Goal: Task Accomplishment & Management: Manage account settings

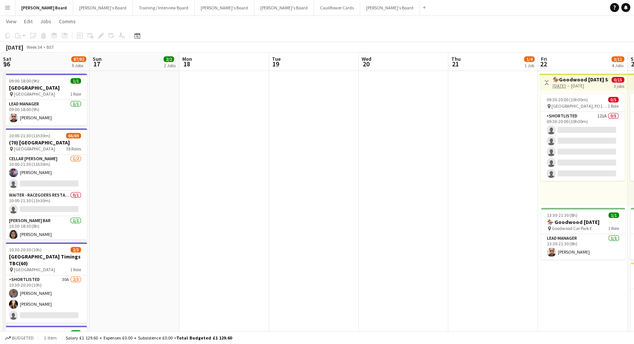
scroll to position [125, 0]
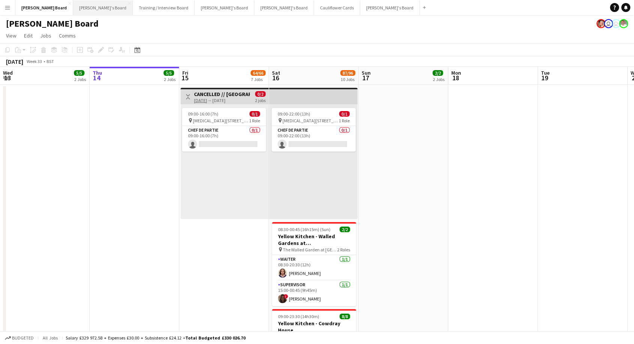
click at [73, 7] on button "[PERSON_NAME]'s Board Close" at bounding box center [103, 7] width 60 height 15
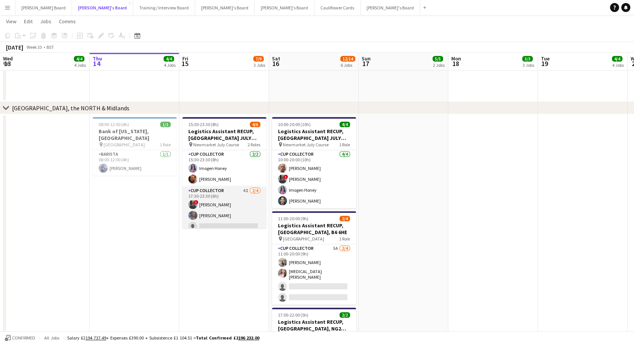
scroll to position [16, 0]
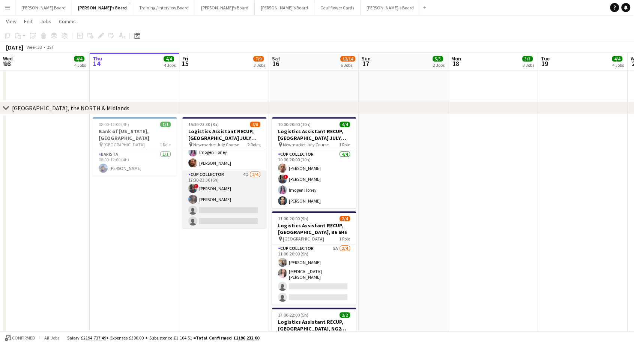
click at [222, 196] on app-card-role "CUP COLLECTOR 4I 2/4 17:30-23:30 (6h) ! Sara Peters Chloe King single-neutral-a…" at bounding box center [224, 199] width 84 height 58
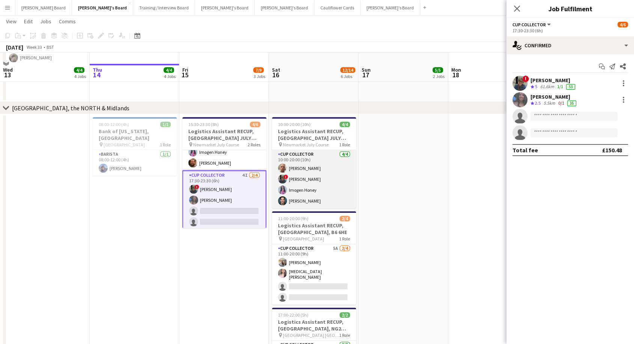
scroll to position [625, 0]
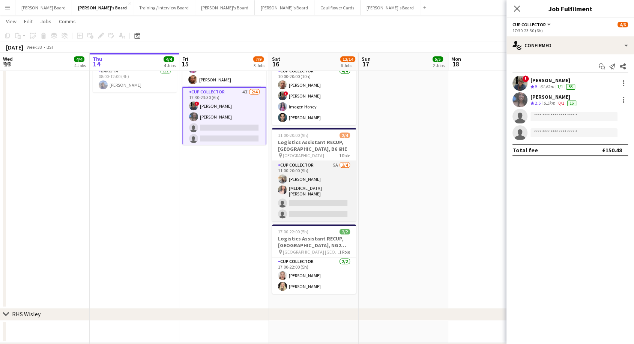
click at [322, 178] on app-card-role "CUP COLLECTOR 5A 2/4 11:00-20:00 (9h) Katie Dickson Yasmin Qumar single-neutral…" at bounding box center [314, 191] width 84 height 60
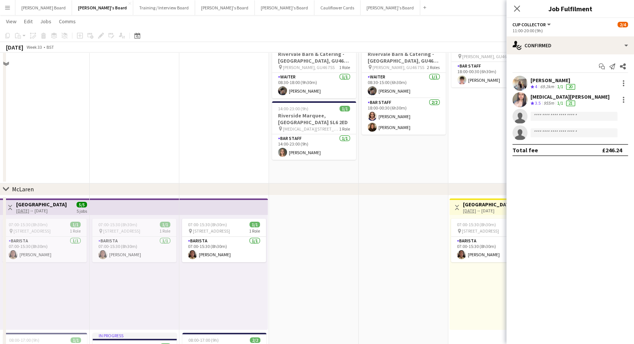
scroll to position [0, 0]
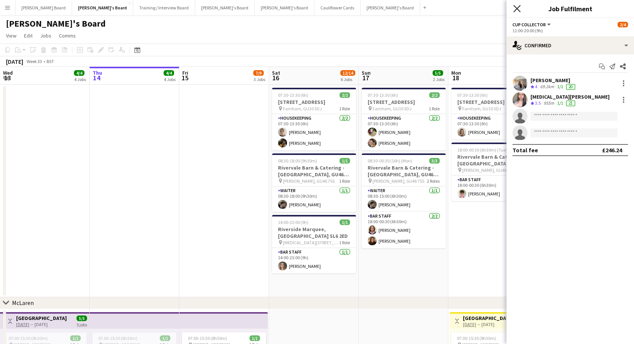
click at [518, 12] on icon "Close pop-in" at bounding box center [516, 8] width 7 height 7
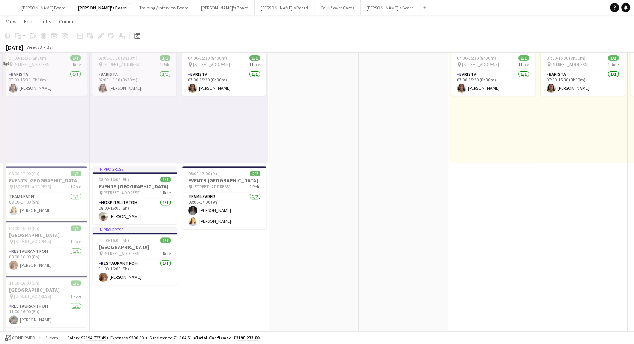
scroll to position [292, 0]
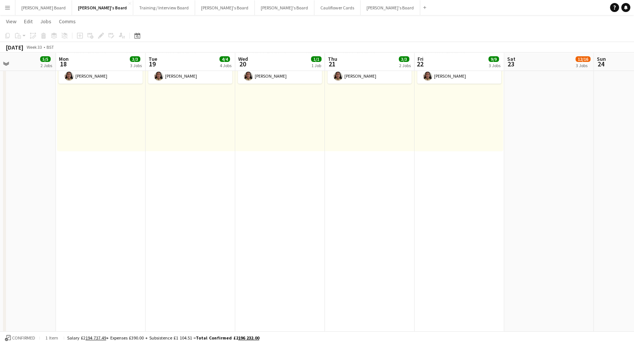
drag, startPoint x: 503, startPoint y: 191, endPoint x: 226, endPoint y: 208, distance: 277.0
click at [111, 236] on app-calendar-viewport "Fri 15 7/9 3 Jobs Sat 16 12/14 6 Jobs Sun 17 5/5 2 Jobs Mon 18 3/3 3 Jobs Tue 1…" at bounding box center [317, 242] width 634 height 1008
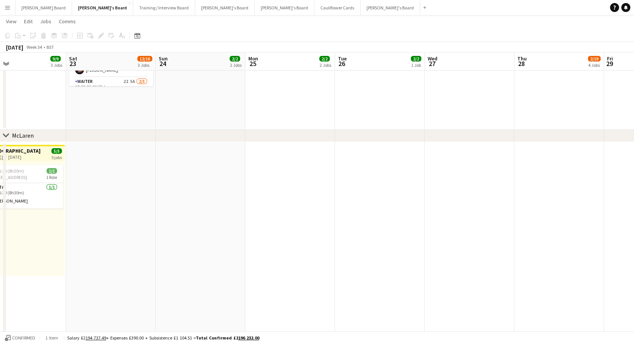
scroll to position [0, 294]
drag, startPoint x: 558, startPoint y: 226, endPoint x: 132, endPoint y: 280, distance: 429.2
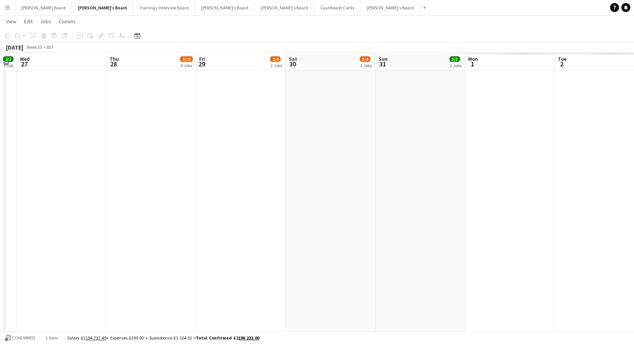
scroll to position [0, 255]
drag, startPoint x: 486, startPoint y: 207, endPoint x: 77, endPoint y: 272, distance: 414.5
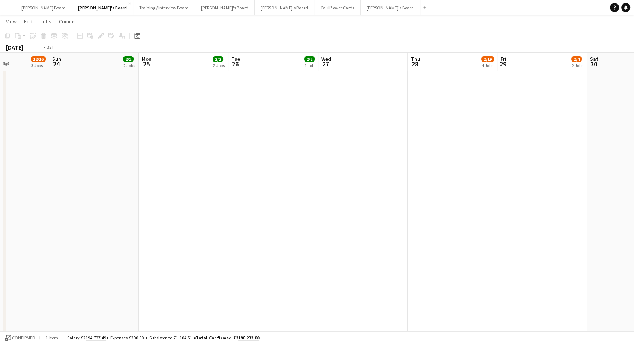
scroll to position [0, 191]
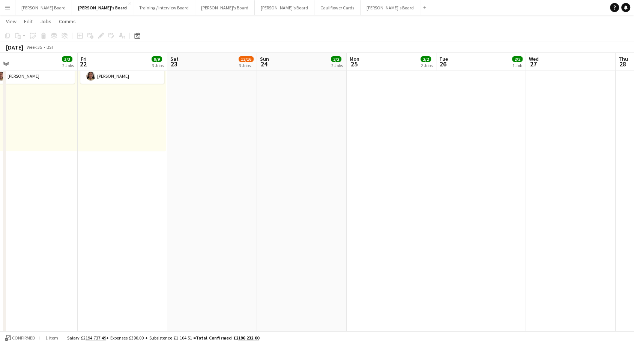
drag, startPoint x: 108, startPoint y: 183, endPoint x: 616, endPoint y: 176, distance: 508.4
click at [634, 177] on html "Menu Boards Boards Boards All jobs Status Workforce Workforce My Workforce Recr…" at bounding box center [317, 348] width 634 height 1281
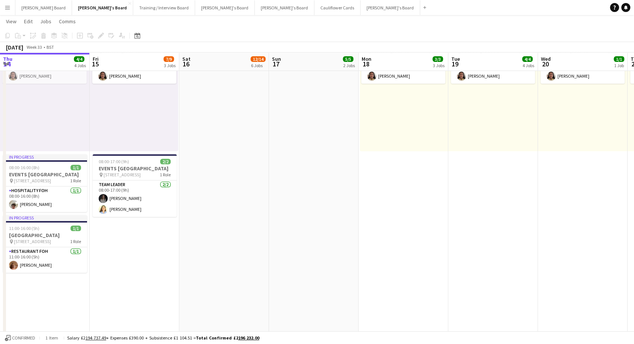
scroll to position [0, 179]
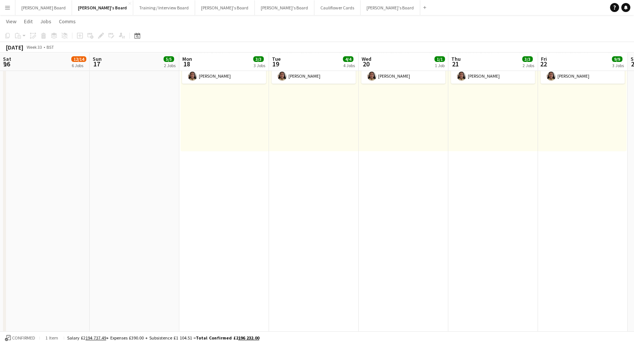
drag, startPoint x: 113, startPoint y: 223, endPoint x: 640, endPoint y: 195, distance: 527.5
click at [634, 195] on html "Menu Boards Boards Boards All jobs Status Workforce Workforce My Workforce Recr…" at bounding box center [317, 348] width 634 height 1281
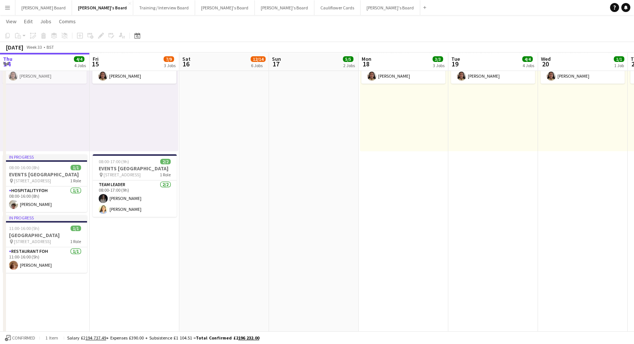
scroll to position [0, 197]
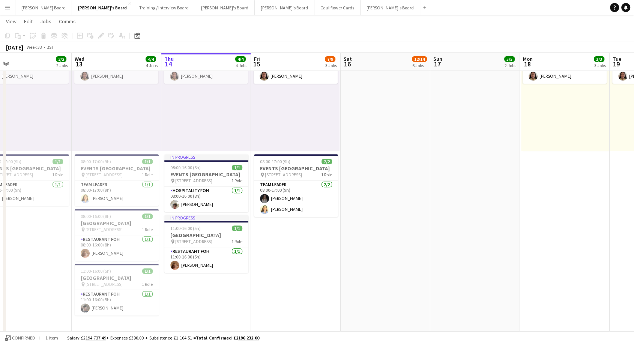
drag, startPoint x: 198, startPoint y: 186, endPoint x: 470, endPoint y: 189, distance: 271.6
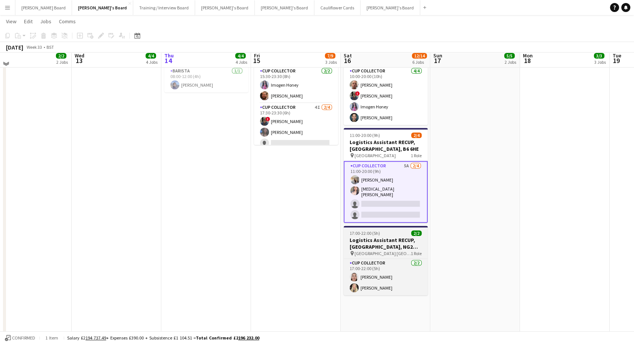
scroll to position [417, 0]
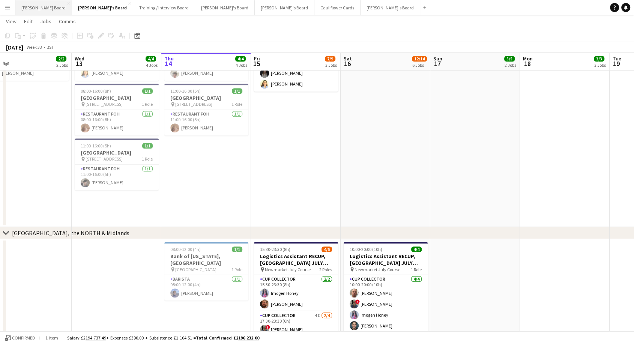
click at [30, 11] on button "Dean's Board Close" at bounding box center [43, 7] width 57 height 15
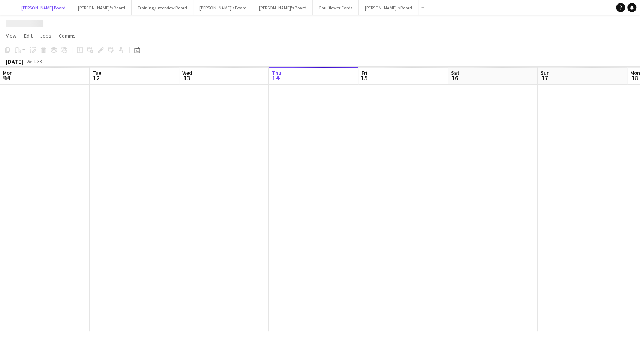
scroll to position [0, 179]
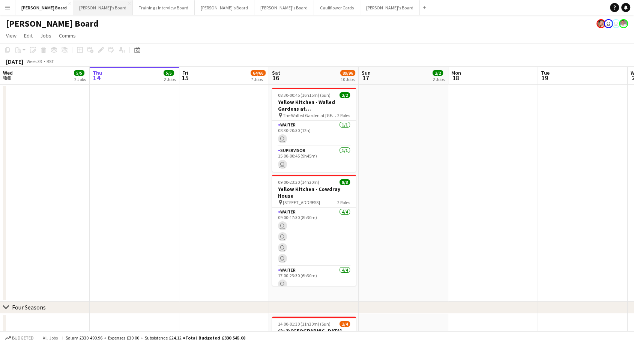
click at [80, 9] on button "Jakub's Board Close" at bounding box center [103, 7] width 60 height 15
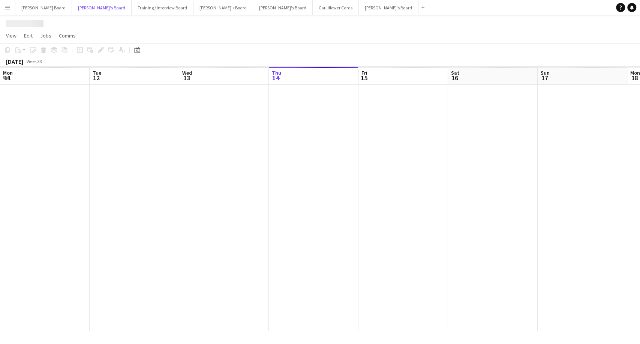
scroll to position [0, 179]
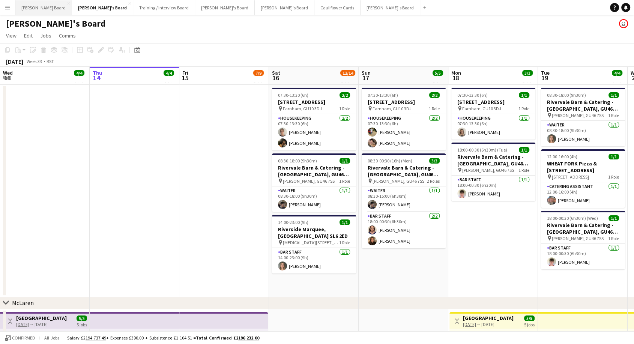
click at [24, 7] on button "Dean's Board Close" at bounding box center [43, 7] width 57 height 15
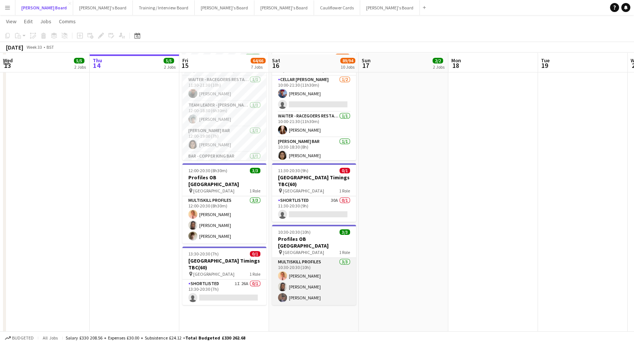
scroll to position [459, 0]
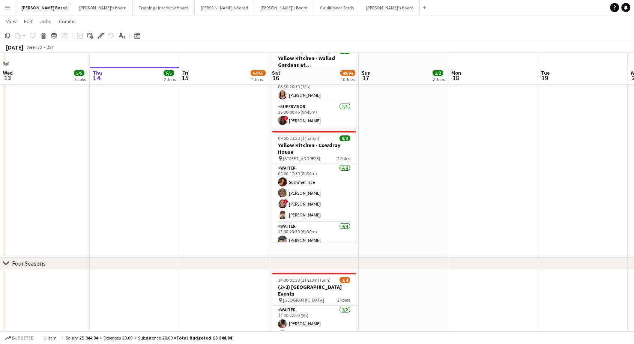
scroll to position [42, 0]
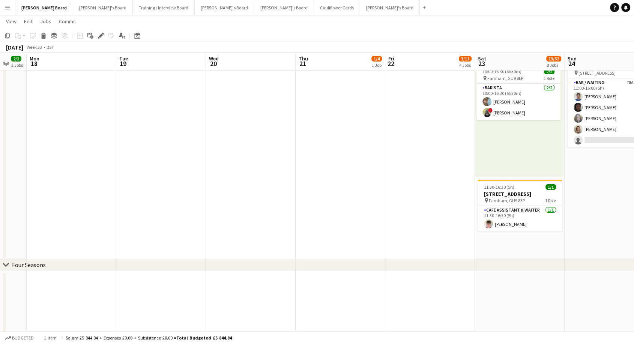
drag, startPoint x: 510, startPoint y: 132, endPoint x: 107, endPoint y: 157, distance: 403.3
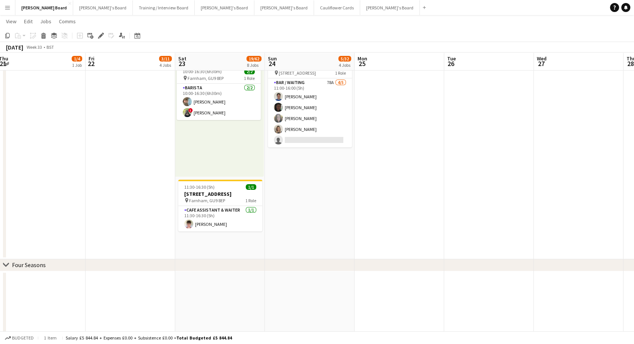
drag, startPoint x: 299, startPoint y: 158, endPoint x: 86, endPoint y: 151, distance: 214.0
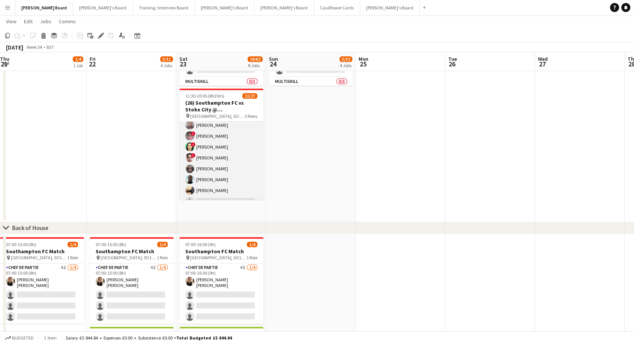
scroll to position [125, 0]
click at [227, 174] on app-card-role "Retail Kiosk 3I 2A 8/20 13:00-17:00 (4h) Courteney Gardner Pamela Bockarie ! Li…" at bounding box center [221, 193] width 84 height 232
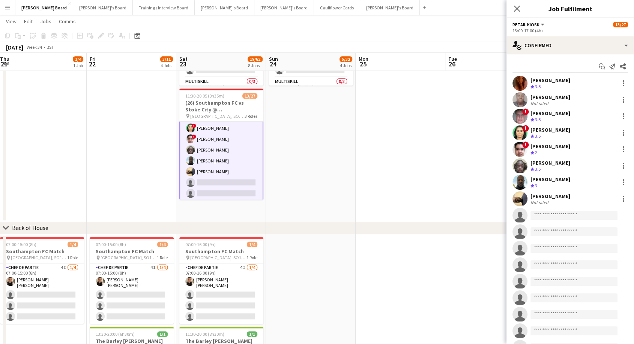
scroll to position [126, 0]
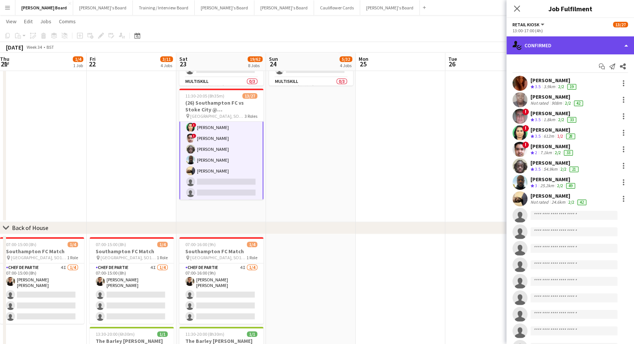
click at [567, 39] on div "single-neutral-actions-check-2 Confirmed" at bounding box center [571, 45] width 128 height 18
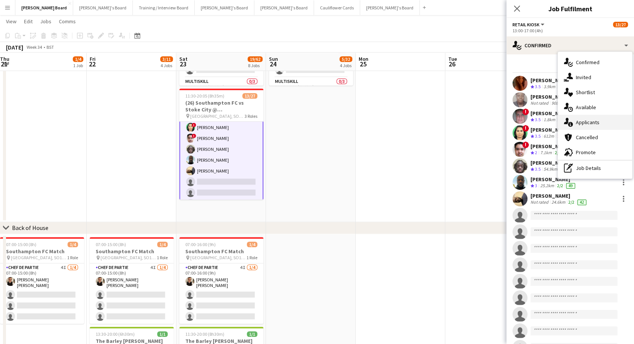
click at [591, 121] on div "single-neutral-actions-information Applicants" at bounding box center [595, 122] width 74 height 15
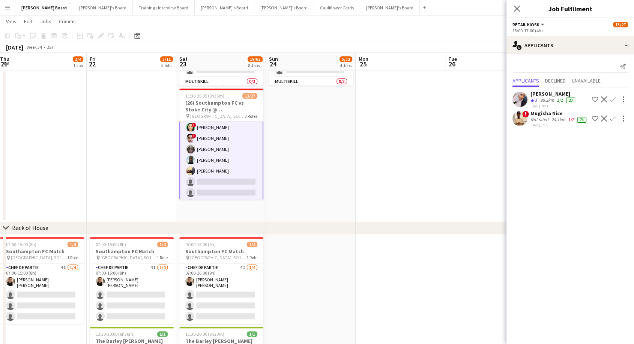
click at [545, 94] on div "Amal Mohamed" at bounding box center [554, 93] width 46 height 7
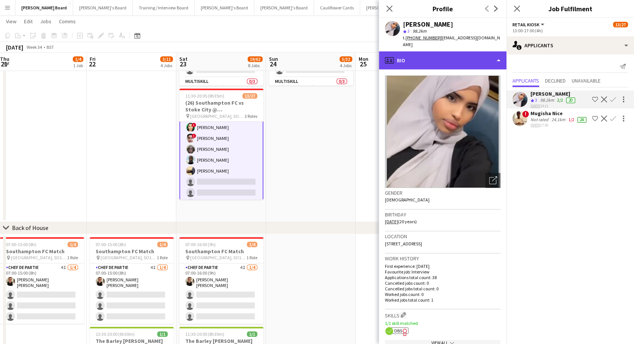
click at [414, 55] on div "profile Bio" at bounding box center [443, 60] width 128 height 18
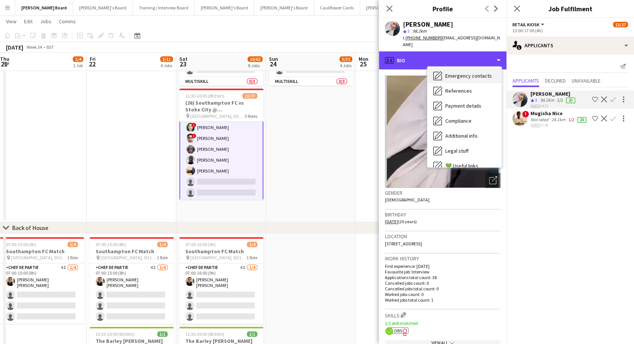
scroll to position [115, 0]
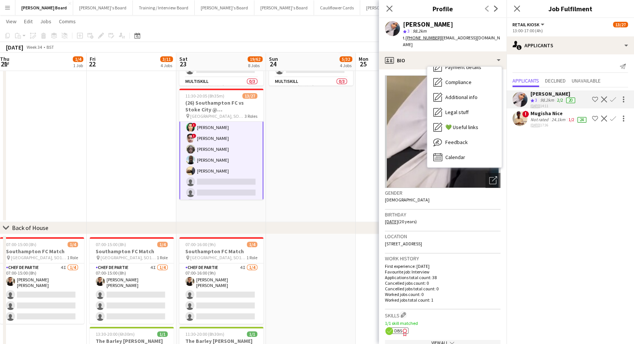
click at [401, 328] on icon "Freelancer has uploaded a photo validation of skill. Click to see" at bounding box center [405, 332] width 8 height 8
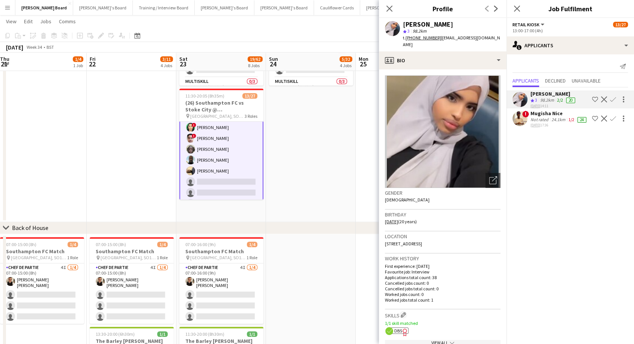
click at [547, 113] on div "Mugisha Nice" at bounding box center [559, 113] width 57 height 7
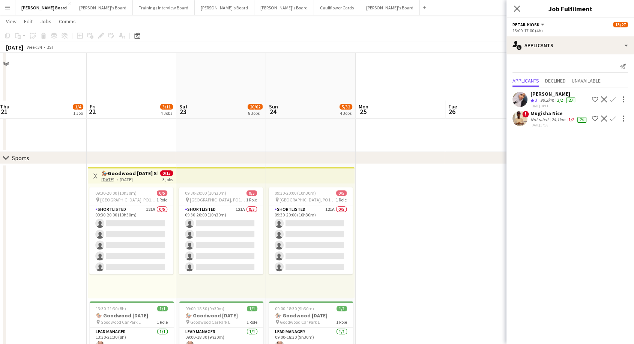
scroll to position [333, 0]
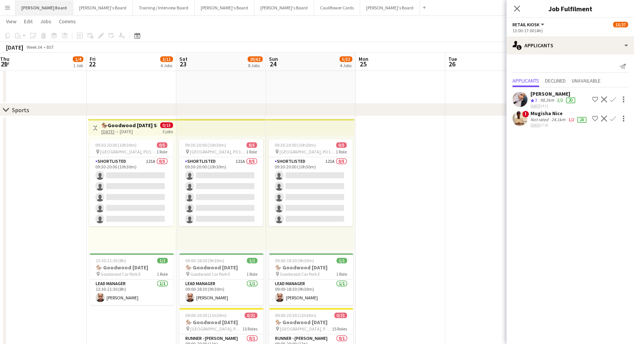
click at [33, 7] on button "Dean's Board Close" at bounding box center [44, 7] width 58 height 15
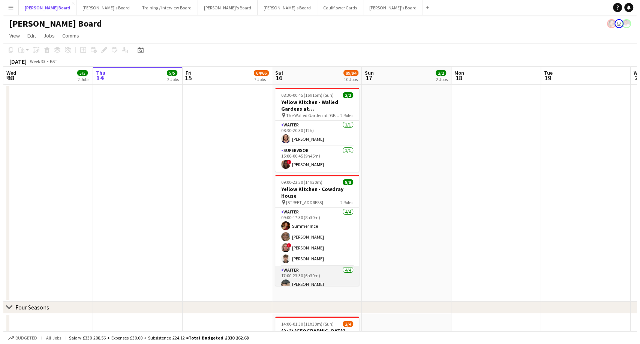
scroll to position [38, 0]
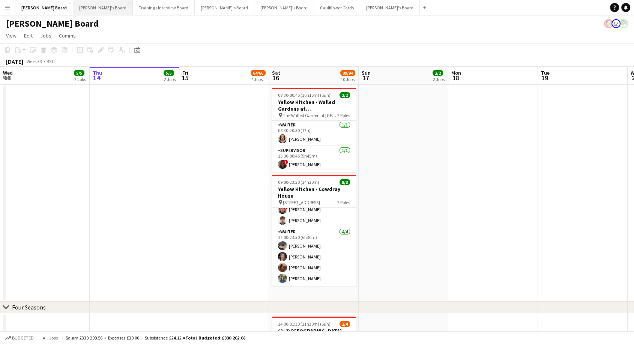
click at [73, 5] on button "Jakub's Board Close" at bounding box center [103, 7] width 60 height 15
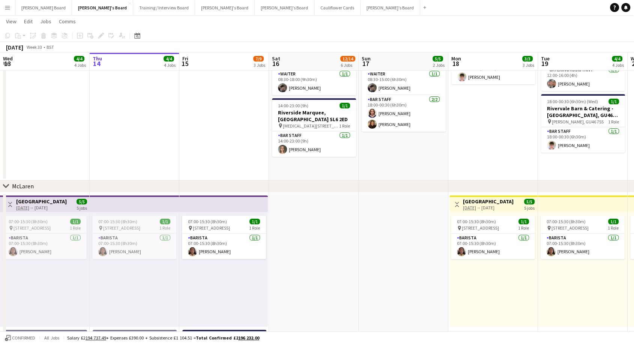
scroll to position [0, 357]
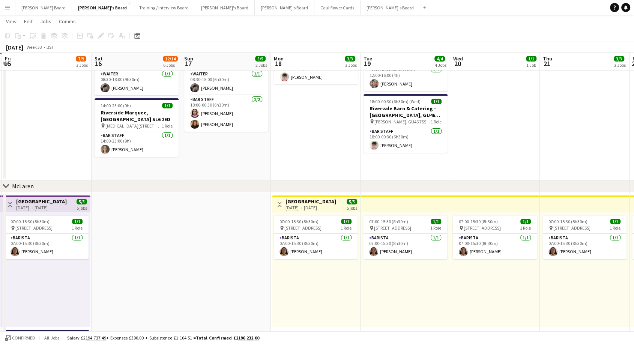
drag, startPoint x: 328, startPoint y: 204, endPoint x: 150, endPoint y: 247, distance: 182.5
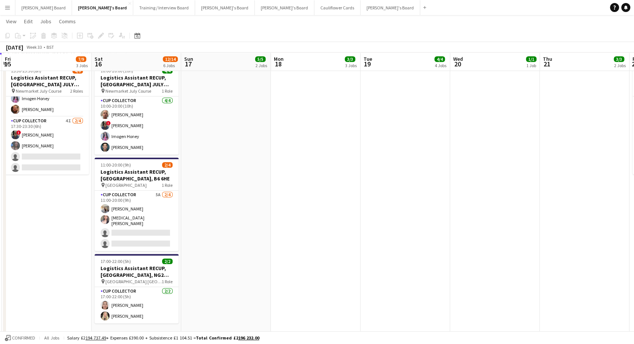
scroll to position [538, 0]
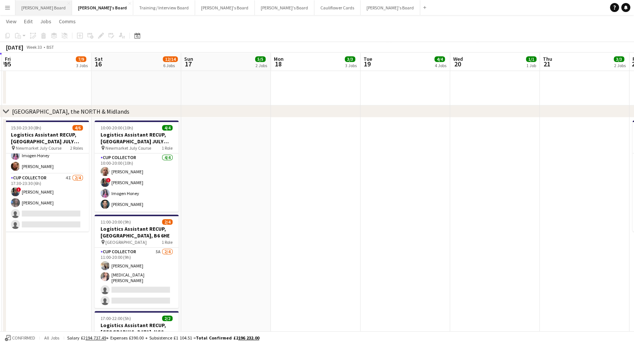
click at [38, 9] on button "Dean's Board Close" at bounding box center [43, 7] width 57 height 15
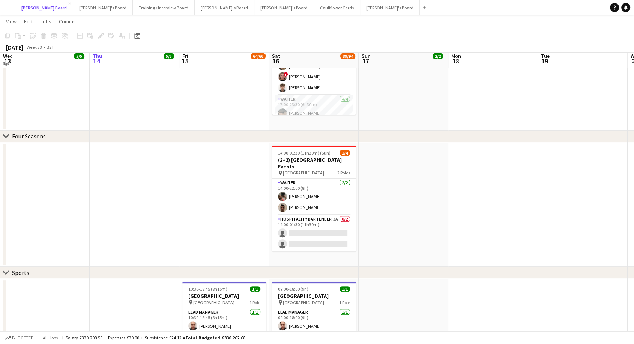
scroll to position [167, 0]
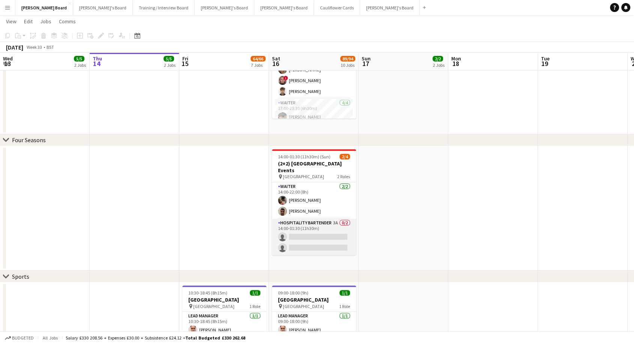
click at [327, 229] on app-card-role "Hospitality Bartender 3A 0/2 14:00-01:30 (11h30m) single-neutral-actions single…" at bounding box center [314, 237] width 84 height 36
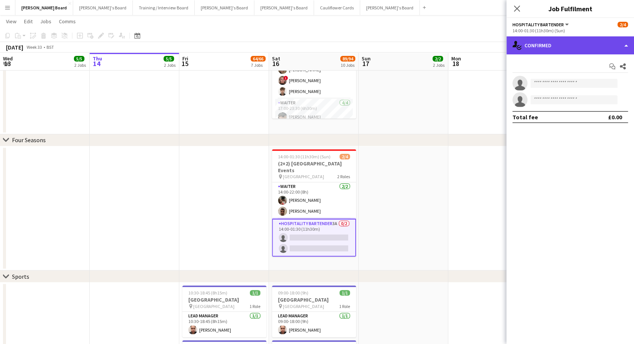
click at [556, 47] on div "single-neutral-actions-check-2 Confirmed" at bounding box center [571, 45] width 128 height 18
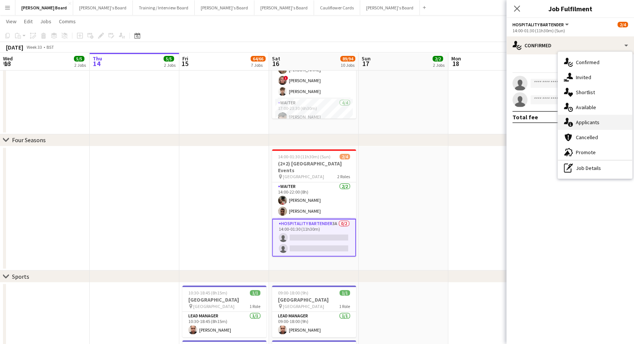
click at [592, 121] on div "single-neutral-actions-information Applicants" at bounding box center [595, 122] width 74 height 15
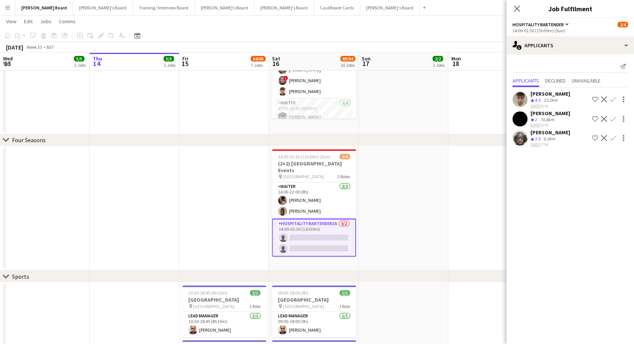
click at [541, 97] on span "4.5" at bounding box center [538, 100] width 6 height 6
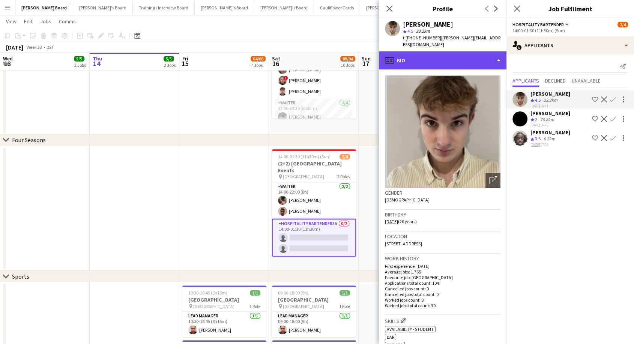
drag, startPoint x: 420, startPoint y: 57, endPoint x: 436, endPoint y: 97, distance: 43.3
click at [420, 57] on div "profile Bio" at bounding box center [443, 60] width 128 height 18
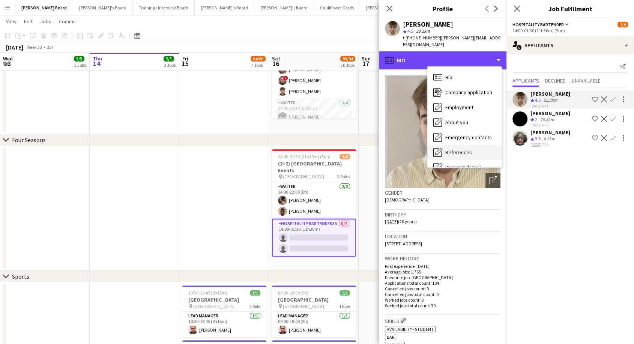
scroll to position [100, 0]
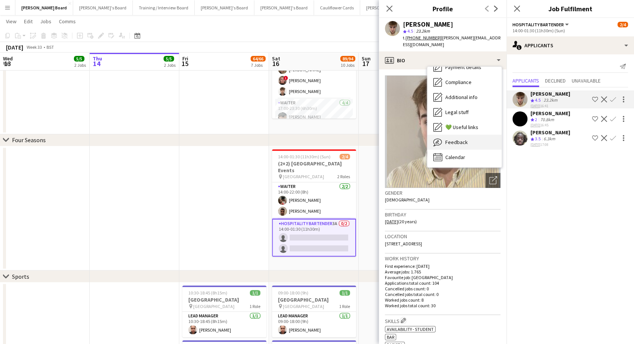
click at [459, 140] on div "Feedback Feedback" at bounding box center [464, 142] width 74 height 15
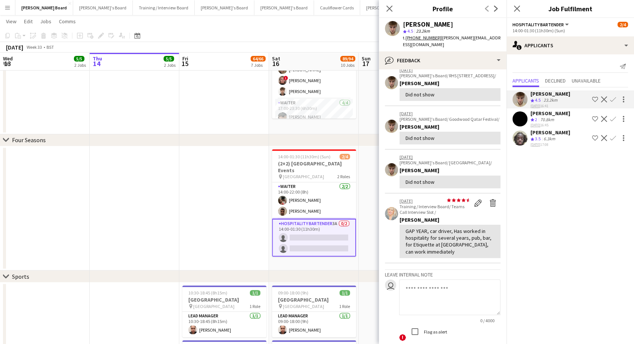
scroll to position [0, 0]
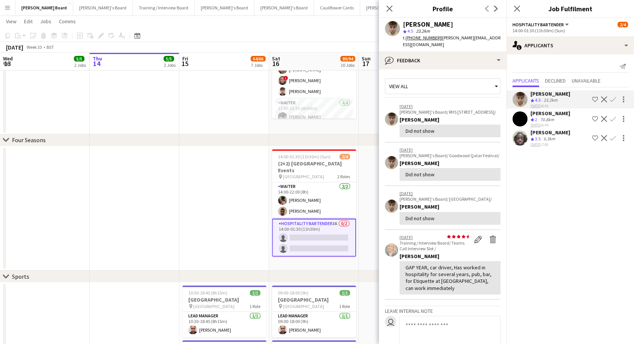
click at [612, 99] on app-icon "Confirm" at bounding box center [613, 99] width 6 height 6
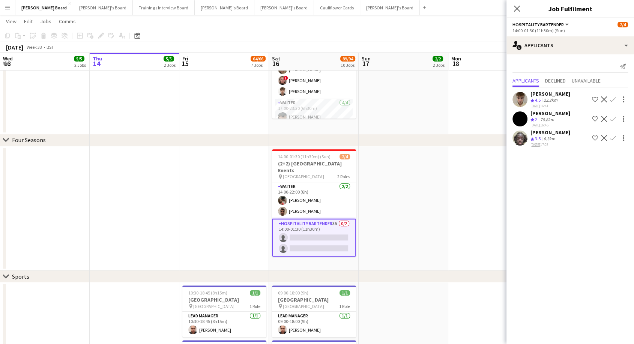
click at [612, 100] on app-icon "Confirm" at bounding box center [613, 99] width 6 height 6
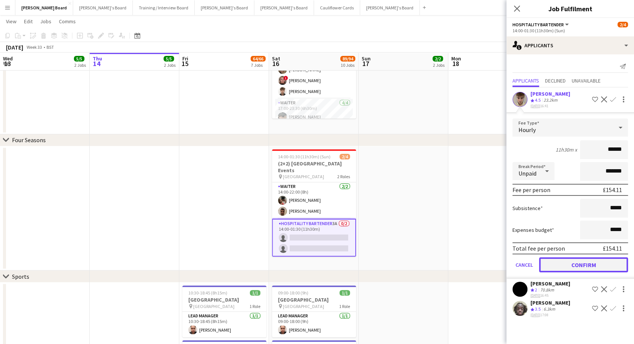
click at [568, 263] on button "Confirm" at bounding box center [583, 264] width 89 height 15
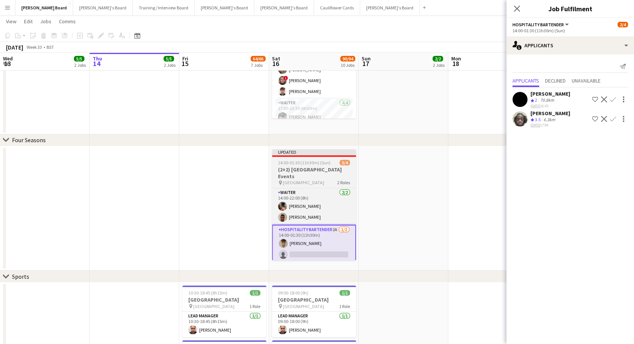
click at [331, 169] on h3 "(2+2) [GEOGRAPHIC_DATA] Events" at bounding box center [314, 173] width 84 height 14
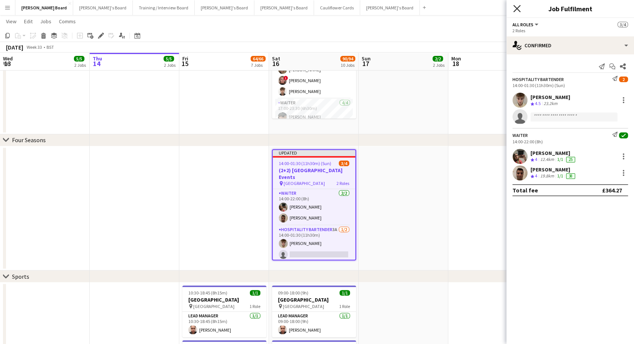
click at [519, 7] on icon at bounding box center [516, 8] width 7 height 7
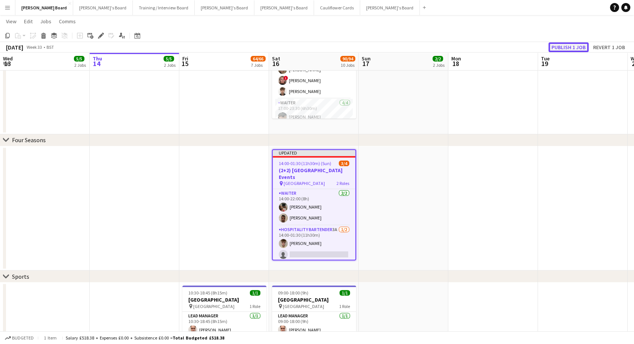
click at [572, 47] on button "Publish 1 job" at bounding box center [569, 47] width 40 height 10
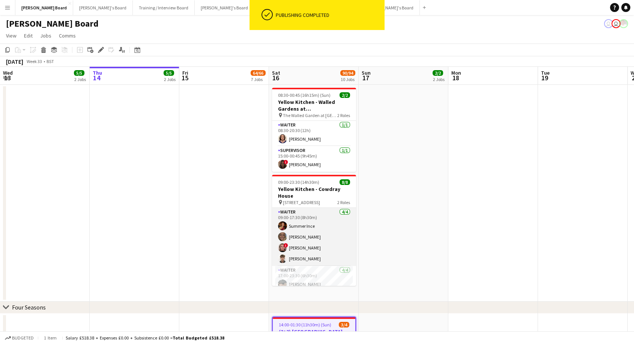
scroll to position [38, 0]
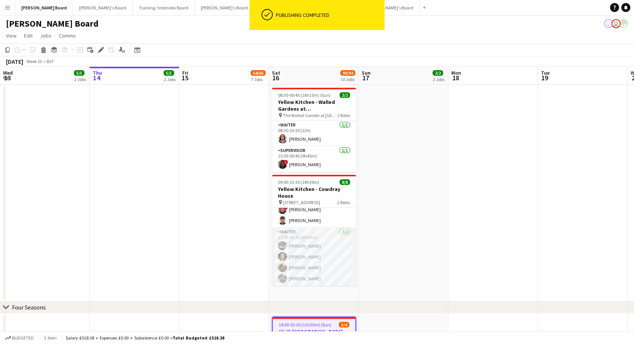
click at [304, 252] on app-card-role "Waiter 4/4 17:00-23:30 (6h30m) Neo Arrigoni Estella Catley Smith Isabella Faith…" at bounding box center [314, 257] width 84 height 58
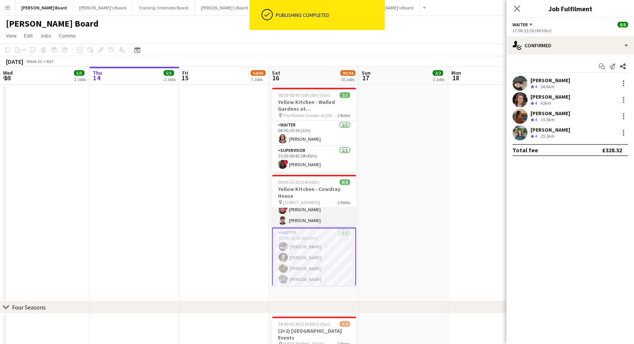
click at [312, 219] on app-card-role "Waiter 4/4 09:00-17:30 (8h30m) Summer Ince Anna Simmonds ! Libby Calow Benjamin…" at bounding box center [314, 199] width 84 height 58
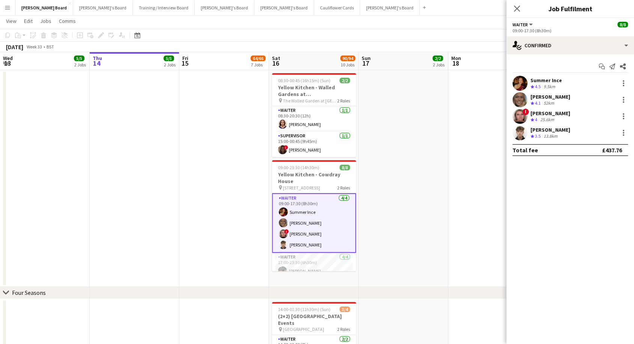
scroll to position [0, 0]
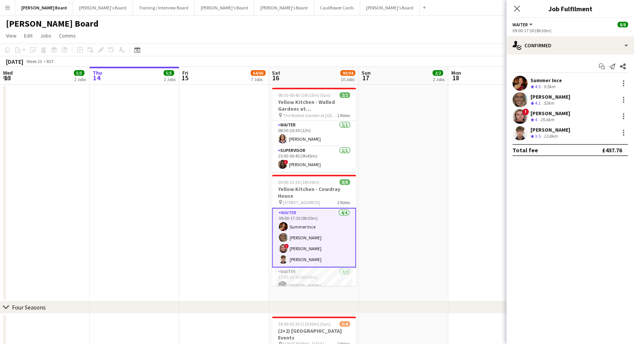
click at [312, 253] on app-card-role "Waiter 4/4 09:00-17:30 (8h30m) Summer Ince Anna Simmonds ! Libby Calow Benjamin…" at bounding box center [314, 238] width 84 height 60
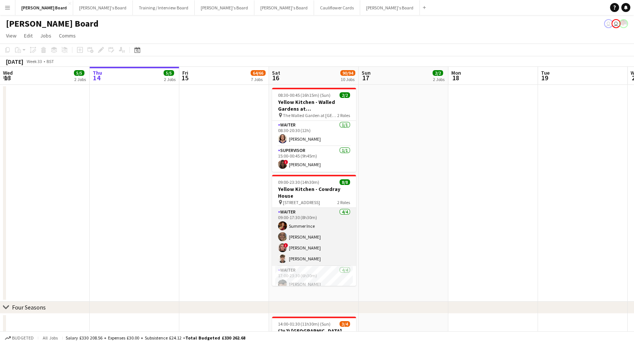
click at [313, 244] on app-card-role "Waiter 4/4 09:00-17:30 (8h30m) Summer Ince Anna Simmonds ! Libby Calow Benjamin…" at bounding box center [314, 237] width 84 height 58
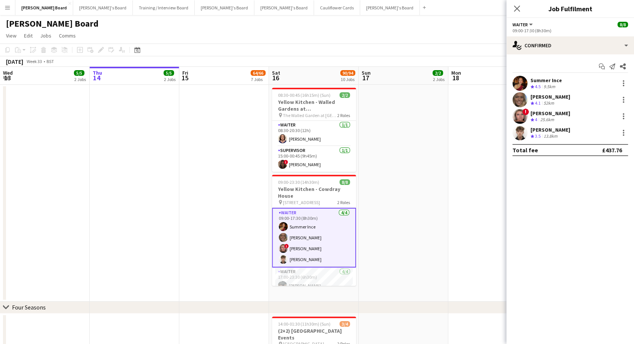
drag, startPoint x: 516, startPoint y: 7, endPoint x: 544, endPoint y: 23, distance: 32.3
click at [516, 8] on icon at bounding box center [517, 9] width 6 height 6
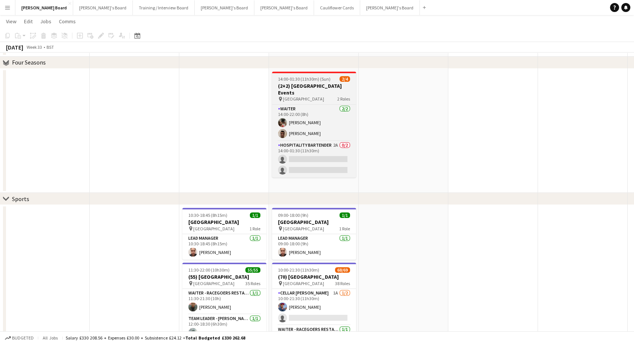
scroll to position [250, 0]
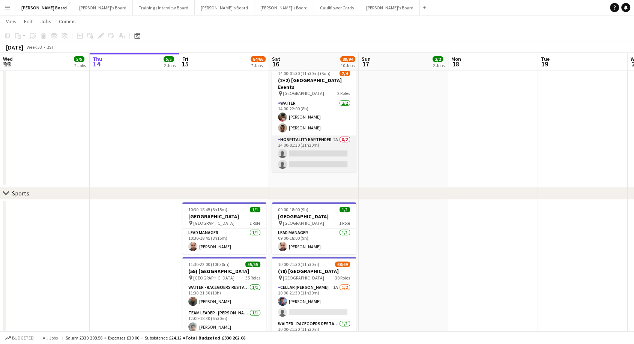
click at [315, 156] on app-card-role "Hospitality Bartender 2A 0/2 14:00-01:30 (11h30m) single-neutral-actions single…" at bounding box center [314, 153] width 84 height 36
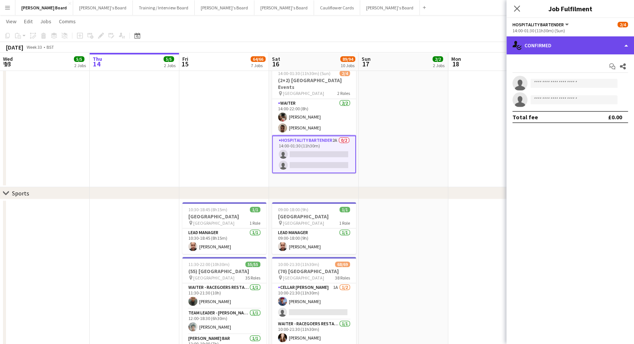
click at [575, 43] on div "single-neutral-actions-check-2 Confirmed" at bounding box center [571, 45] width 128 height 18
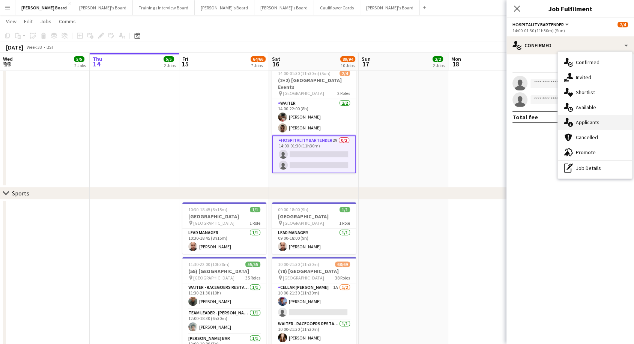
click at [591, 121] on div "single-neutral-actions-information Applicants" at bounding box center [595, 122] width 74 height 15
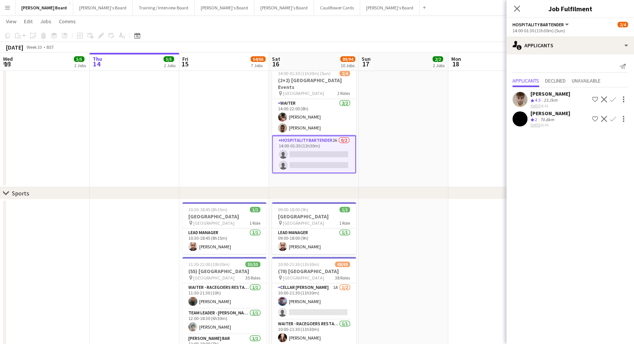
click at [545, 95] on div "[PERSON_NAME]" at bounding box center [551, 93] width 40 height 7
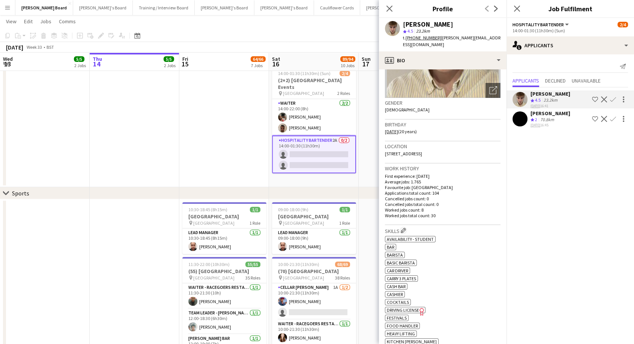
scroll to position [83, 0]
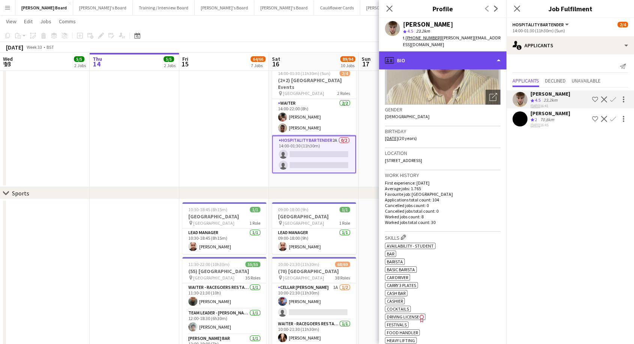
click at [431, 56] on div "profile Bio" at bounding box center [443, 60] width 128 height 18
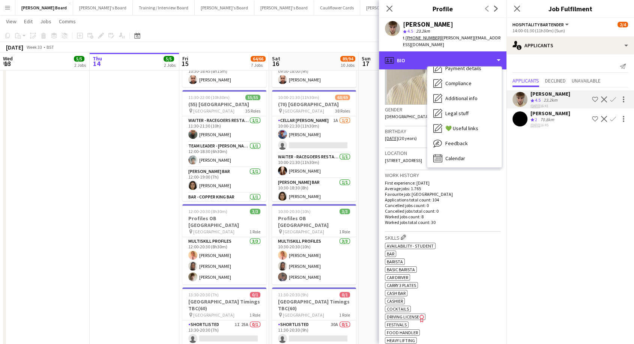
scroll to position [100, 0]
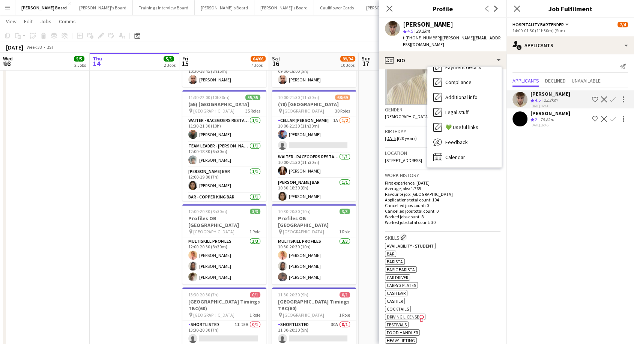
click at [336, 31] on app-toolbar "Copy Paste Paste Ctrl+V Paste with crew Ctrl+Shift+V Paste linked Job Delete Gr…" at bounding box center [317, 35] width 634 height 13
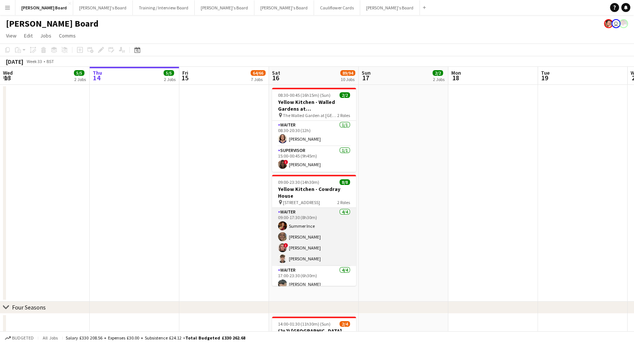
scroll to position [38, 0]
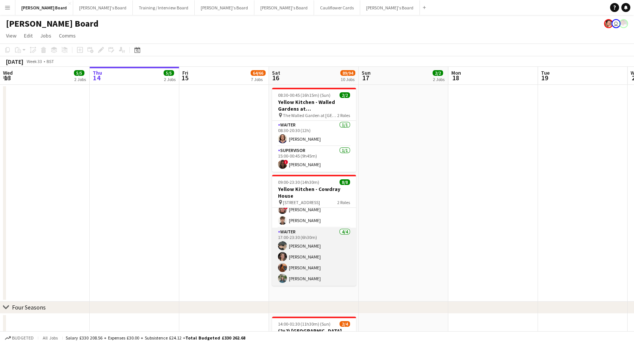
click at [324, 256] on app-card-role "Waiter 4/4 17:00-23:30 (6h30m) Neo Arrigoni Estella Catley Smith Isabella Faith…" at bounding box center [314, 257] width 84 height 58
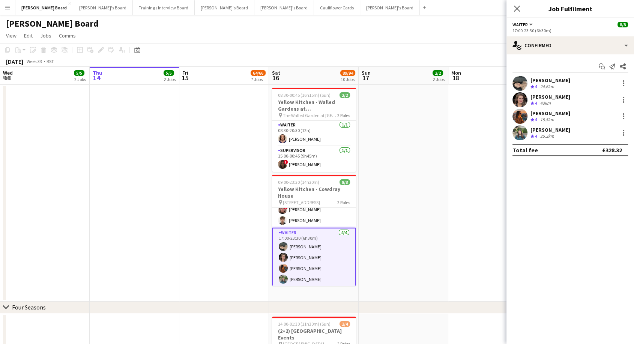
click at [555, 131] on div "[PERSON_NAME]" at bounding box center [551, 129] width 40 height 7
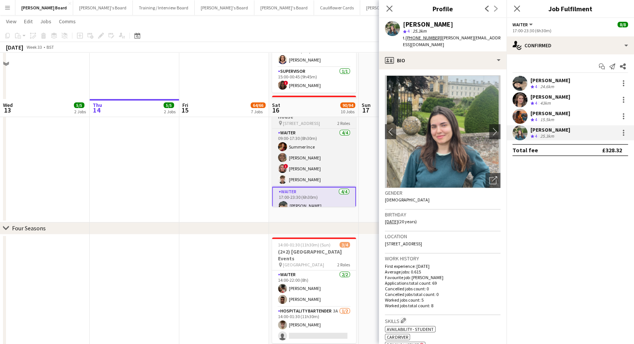
scroll to position [125, 0]
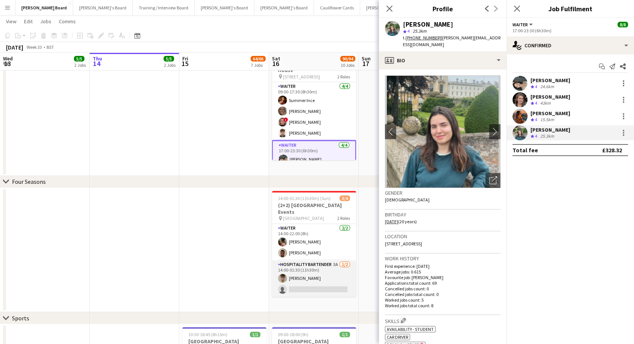
click at [314, 281] on app-card-role "Hospitality Bartender 3A 1/2 14:00-01:30 (11h30m) Sam Rees single-neutral-actio…" at bounding box center [314, 278] width 84 height 36
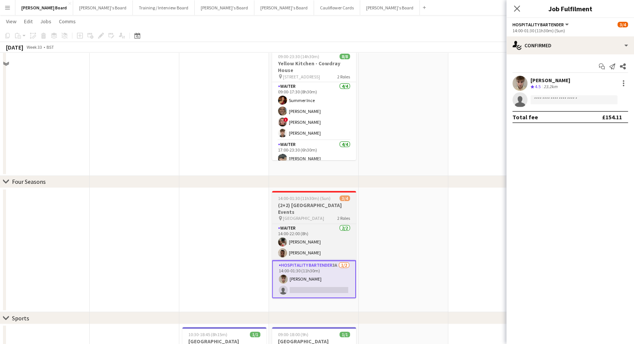
scroll to position [0, 0]
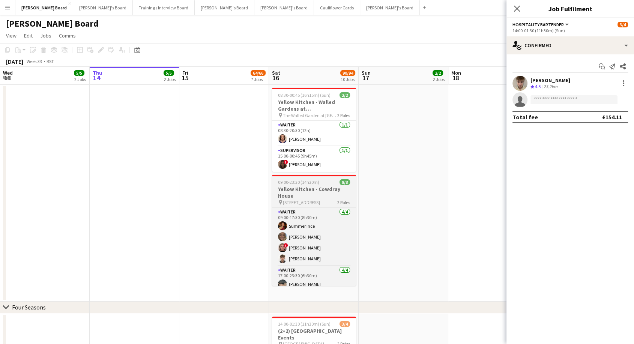
click at [305, 191] on h3 "Yellow Kitchen - Cowdray House" at bounding box center [314, 193] width 84 height 14
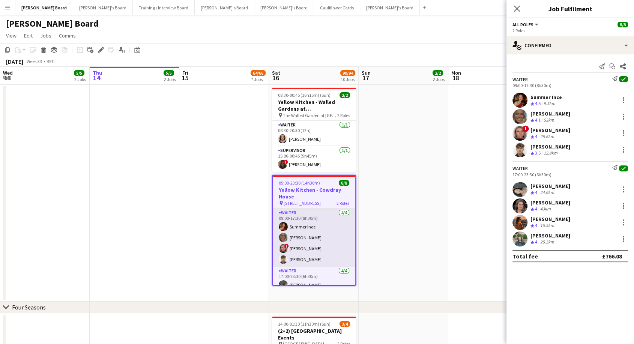
click at [322, 222] on app-card-role "Waiter 4/4 09:00-17:30 (8h30m) Summer Ince Anna Simmonds ! Libby Calow Benjamin…" at bounding box center [314, 238] width 83 height 58
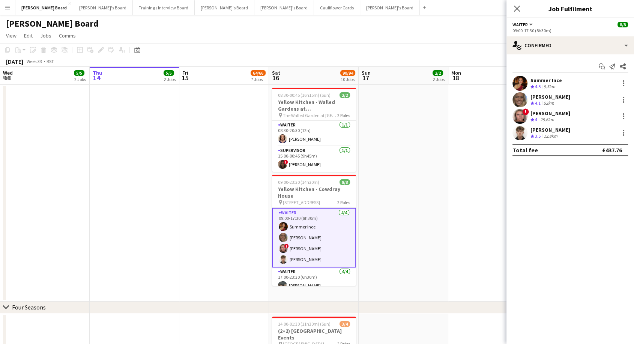
scroll to position [39, 0]
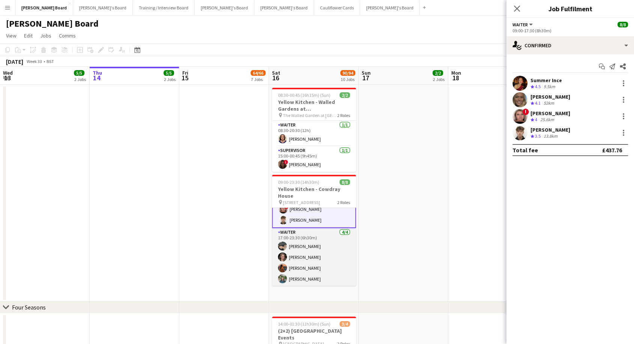
click at [333, 259] on app-card-role "Waiter 4/4 17:00-23:30 (6h30m) Neo Arrigoni Estella Catley Smith Isabella Faith…" at bounding box center [314, 257] width 84 height 58
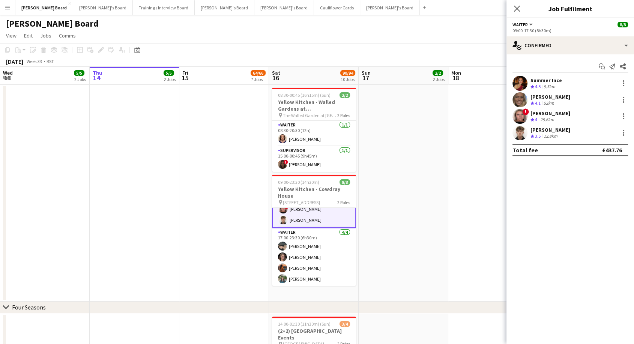
scroll to position [39, 0]
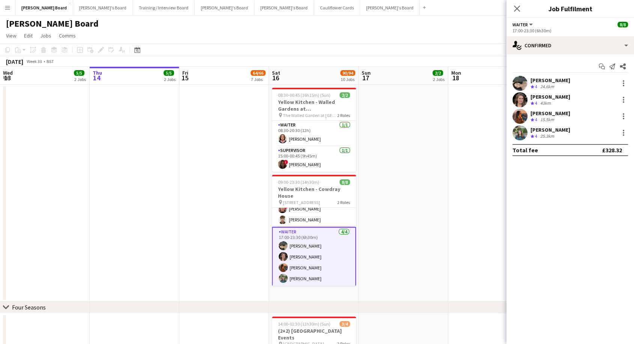
click at [560, 98] on div "[PERSON_NAME]" at bounding box center [551, 96] width 40 height 7
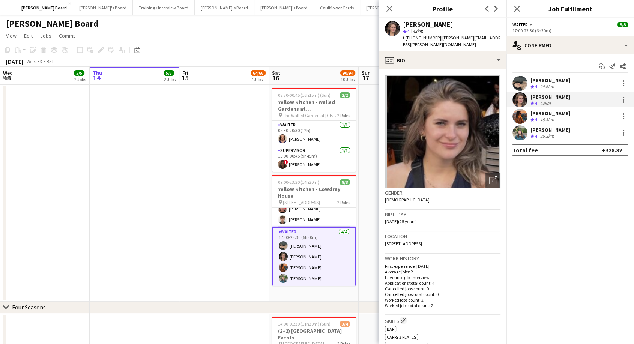
click at [549, 80] on div "[PERSON_NAME]" at bounding box center [551, 80] width 40 height 7
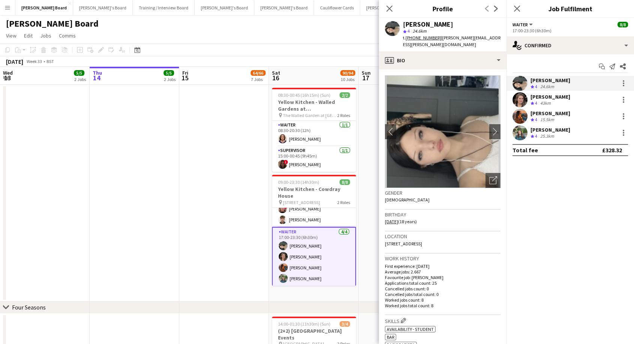
click at [559, 101] on div "Crew rating 4 43km" at bounding box center [551, 103] width 40 height 6
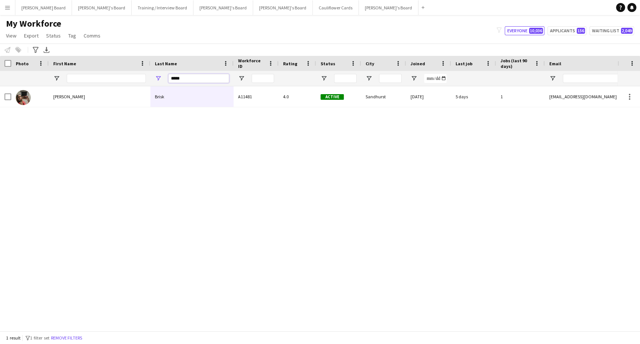
drag, startPoint x: 206, startPoint y: 76, endPoint x: 95, endPoint y: 74, distance: 111.5
click at [95, 74] on div "*****" at bounding box center [458, 78] width 916 height 15
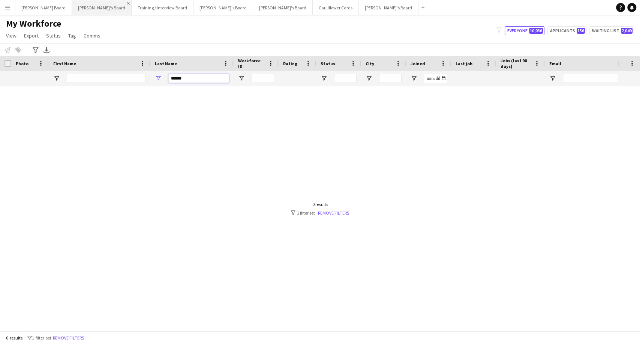
type input "******"
